Goal: Information Seeking & Learning: Compare options

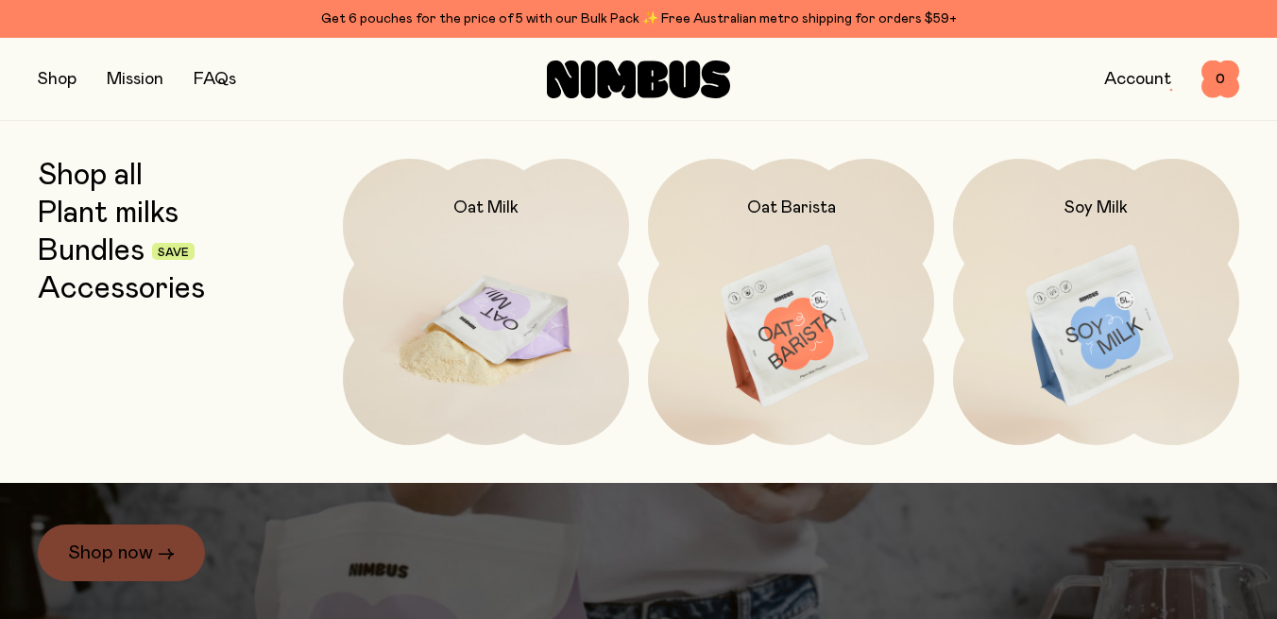
click at [499, 337] on img at bounding box center [486, 327] width 286 height 336
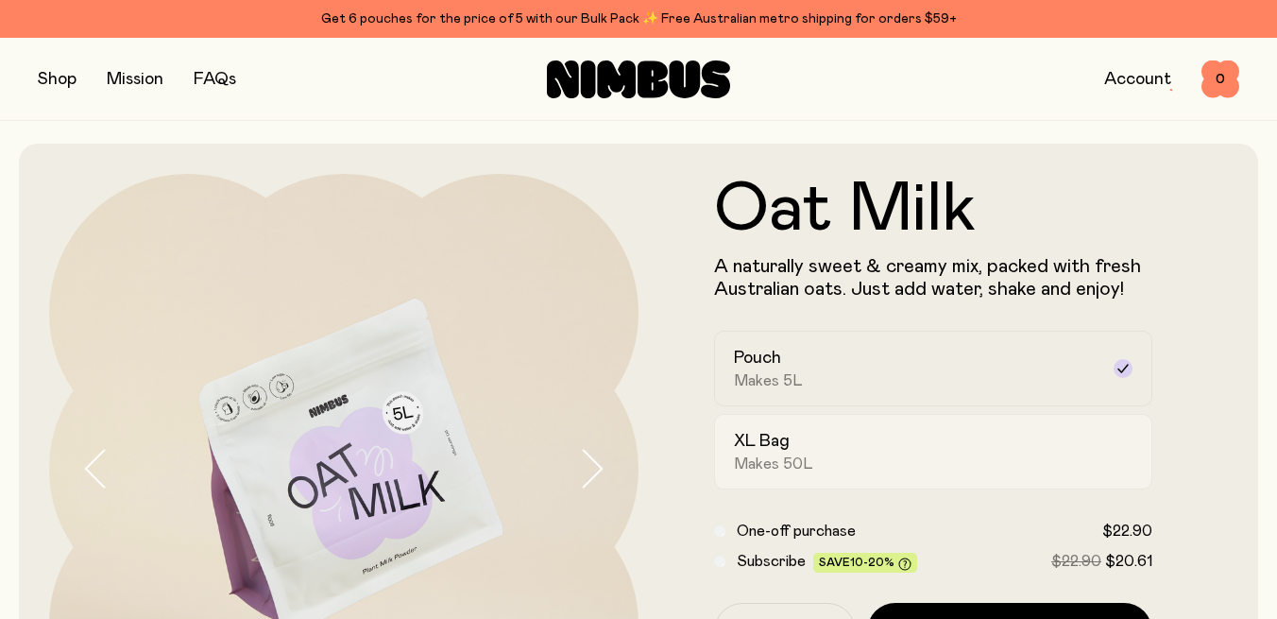
click at [770, 461] on span "Makes 50L" at bounding box center [773, 463] width 79 height 19
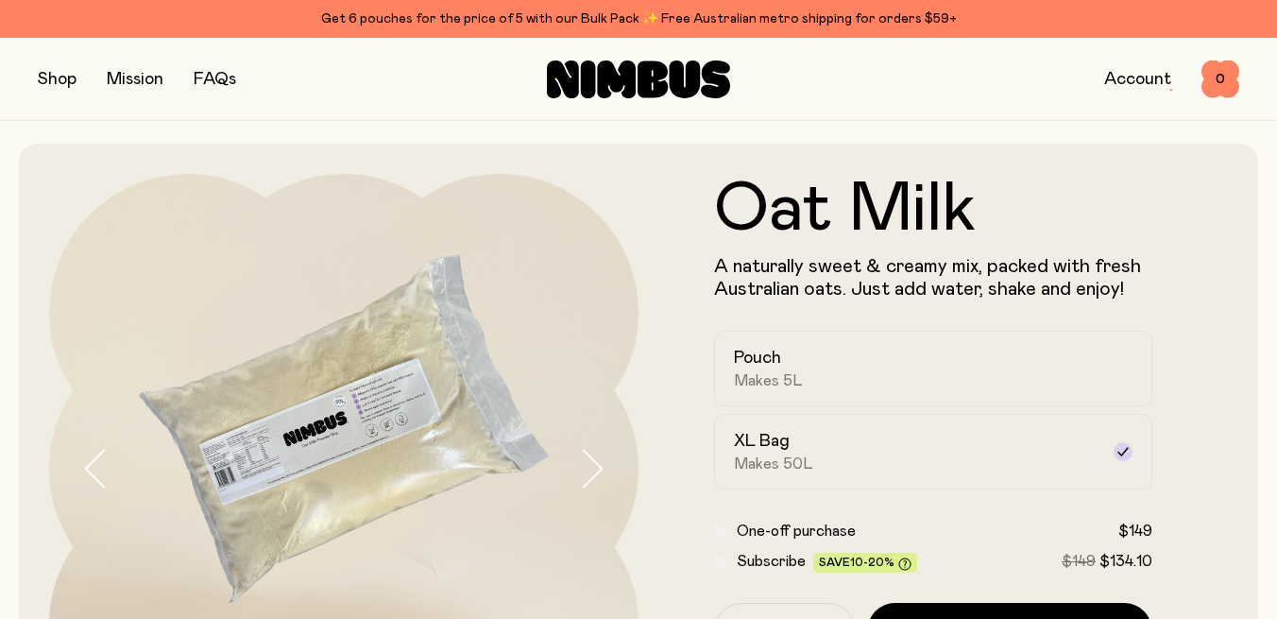
click at [60, 81] on button "button" at bounding box center [57, 79] width 39 height 26
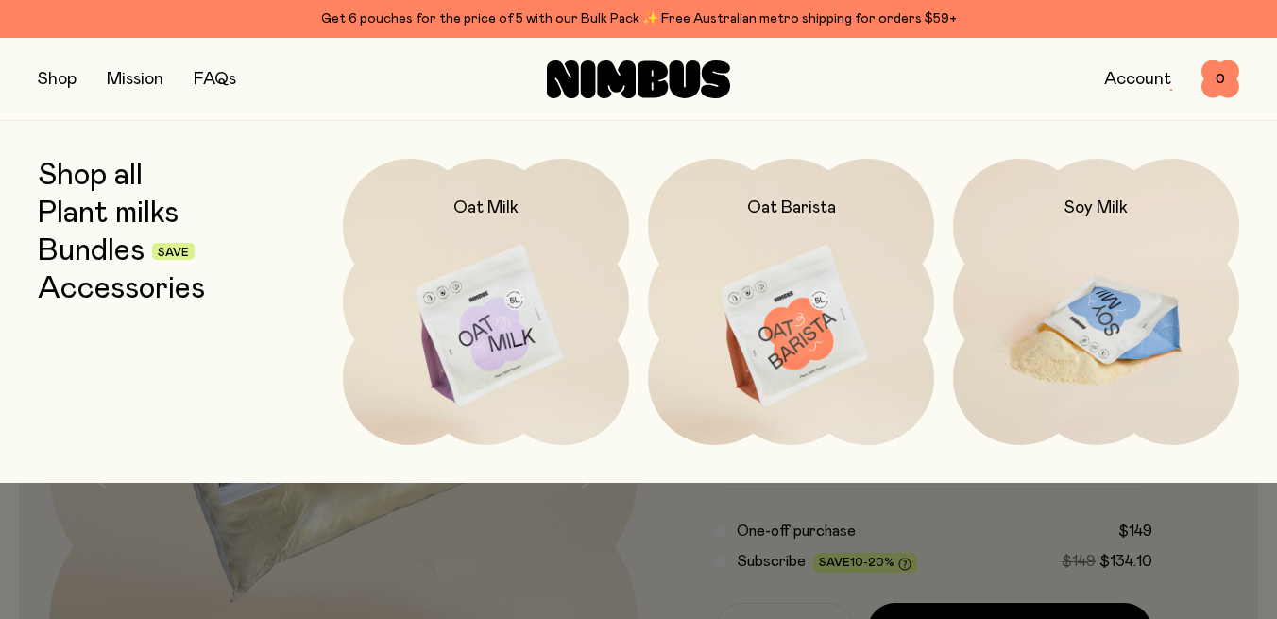
click at [1097, 269] on img at bounding box center [1096, 327] width 286 height 336
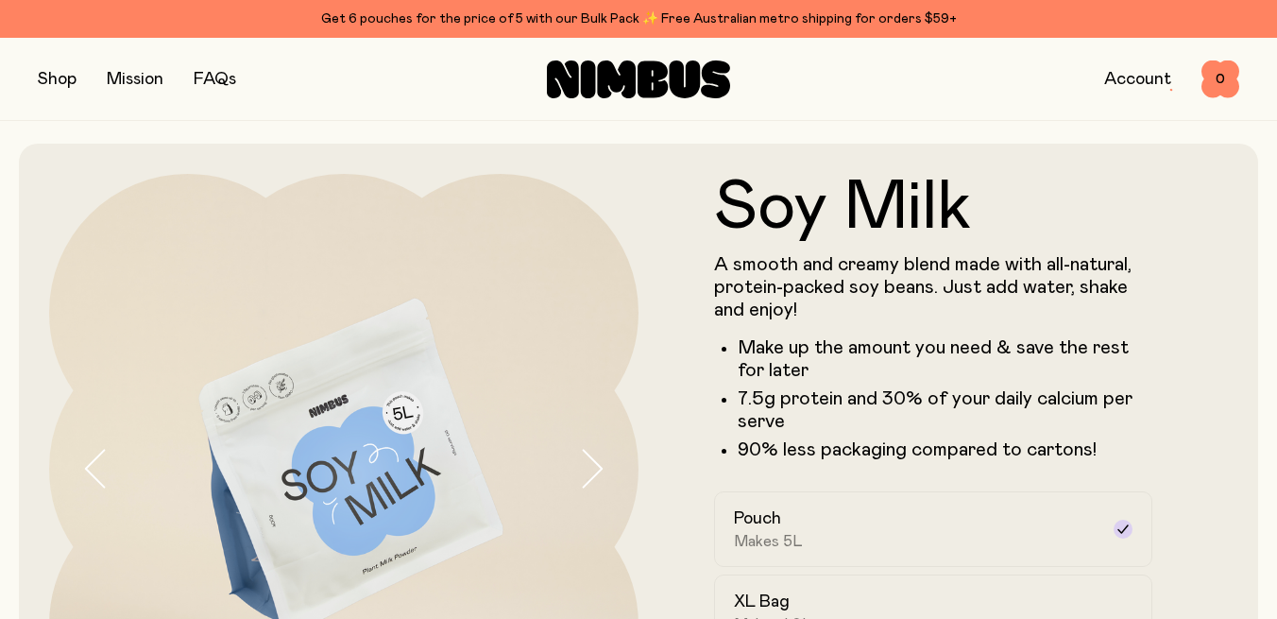
click at [64, 75] on button "button" at bounding box center [57, 79] width 39 height 26
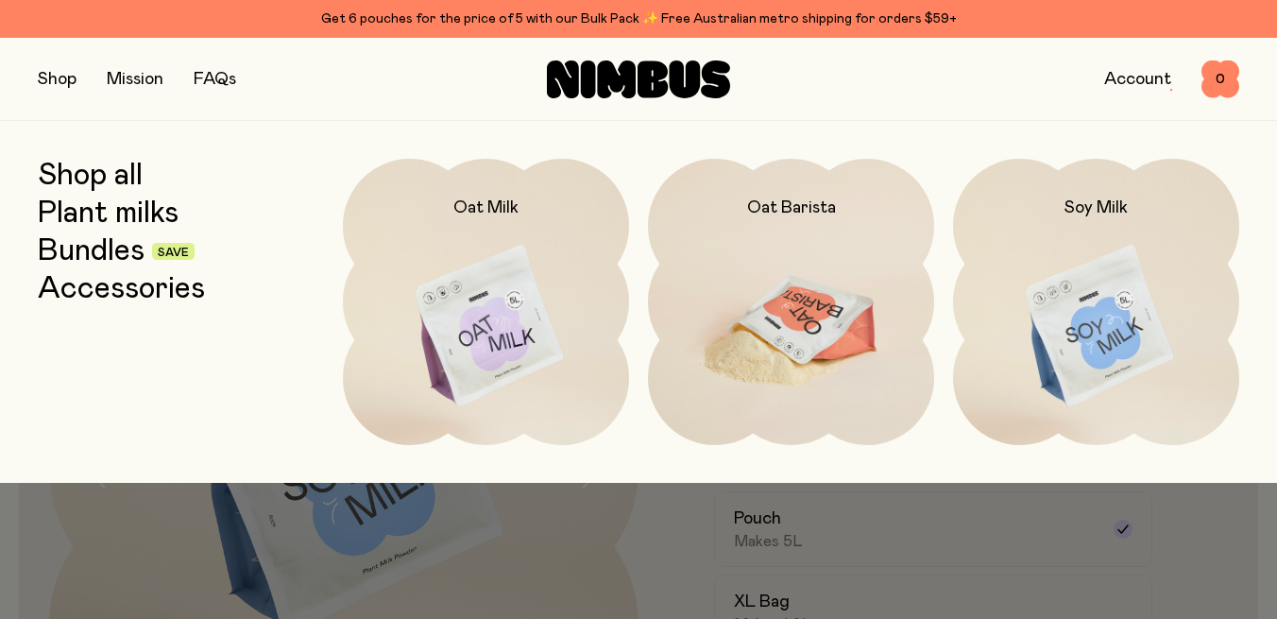
click at [827, 344] on img at bounding box center [791, 327] width 286 height 336
